Goal: Information Seeking & Learning: Learn about a topic

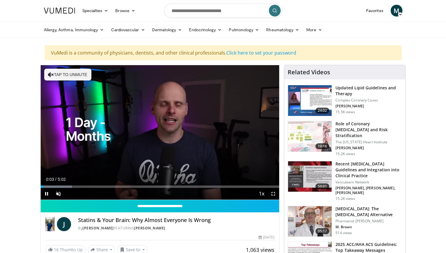
drag, startPoint x: 444, startPoint y: 15, endPoint x: 447, endPoint y: 22, distance: 8.0
click at [446, 22] on html "Specialties Adult & Family Medicine Allergy, Asthma, Immunology Anesthesiology …" at bounding box center [223, 126] width 446 height 253
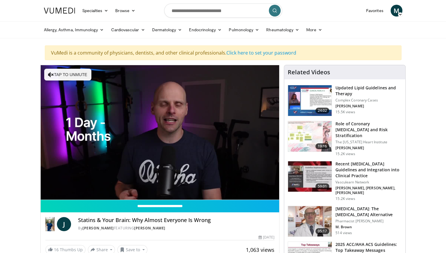
click at [345, 90] on h3 "Updated Lipid Guidelines and Therapy" at bounding box center [368, 91] width 66 height 12
